Goal: Communication & Community: Answer question/provide support

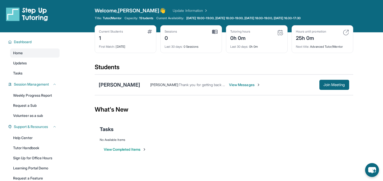
click at [221, 81] on div "[PERSON_NAME] : Thank you for getting back at me! 5pm would be better if possib…" at bounding box center [244, 85] width 209 height 10
click at [229, 84] on span "View Messages" at bounding box center [245, 84] width 32 height 5
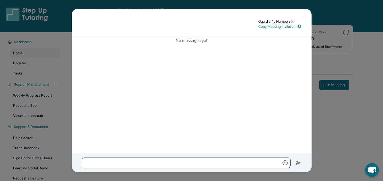
click at [305, 17] on img at bounding box center [304, 16] width 4 height 4
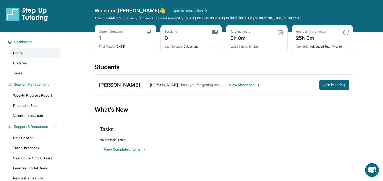
click at [183, 84] on span "Thank you for getting back at me! 5pm would be better if possible if not we can…" at bounding box center [271, 85] width 185 height 4
click at [230, 85] on span "View Messages" at bounding box center [245, 84] width 32 height 5
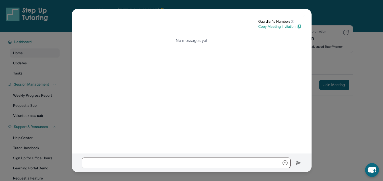
click at [263, 76] on div "No messages yet" at bounding box center [192, 95] width 240 height 116
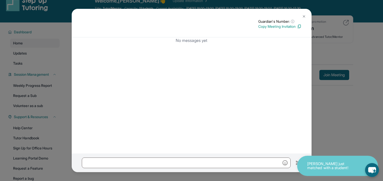
click at [301, 14] on button at bounding box center [304, 16] width 10 height 10
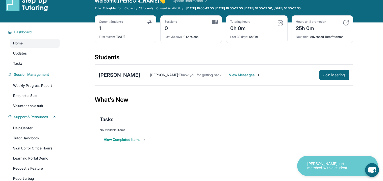
click at [112, 138] on button "View Completed Items" at bounding box center [125, 139] width 43 height 5
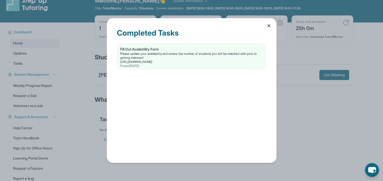
click at [267, 28] on icon at bounding box center [268, 25] width 5 height 5
